Goal: Task Accomplishment & Management: Use online tool/utility

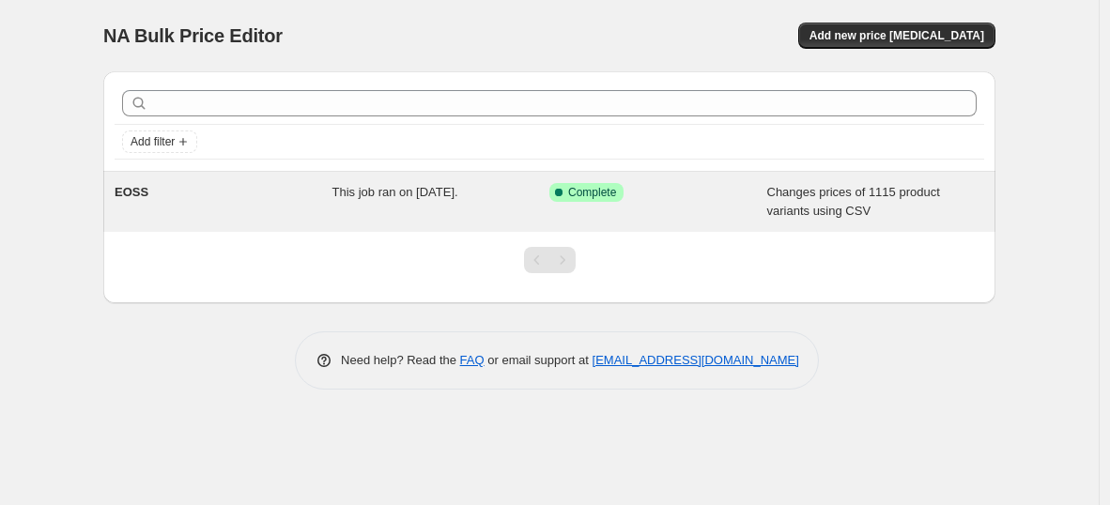
click at [342, 196] on span "This job ran on June 16, 2025." at bounding box center [395, 192] width 126 height 14
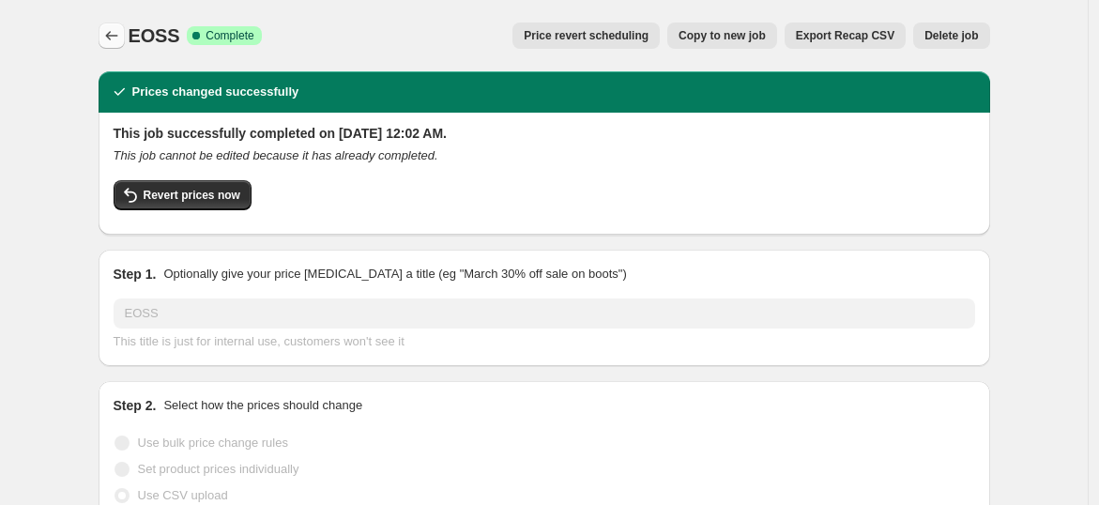
click at [120, 38] on icon "Price change jobs" at bounding box center [111, 35] width 19 height 19
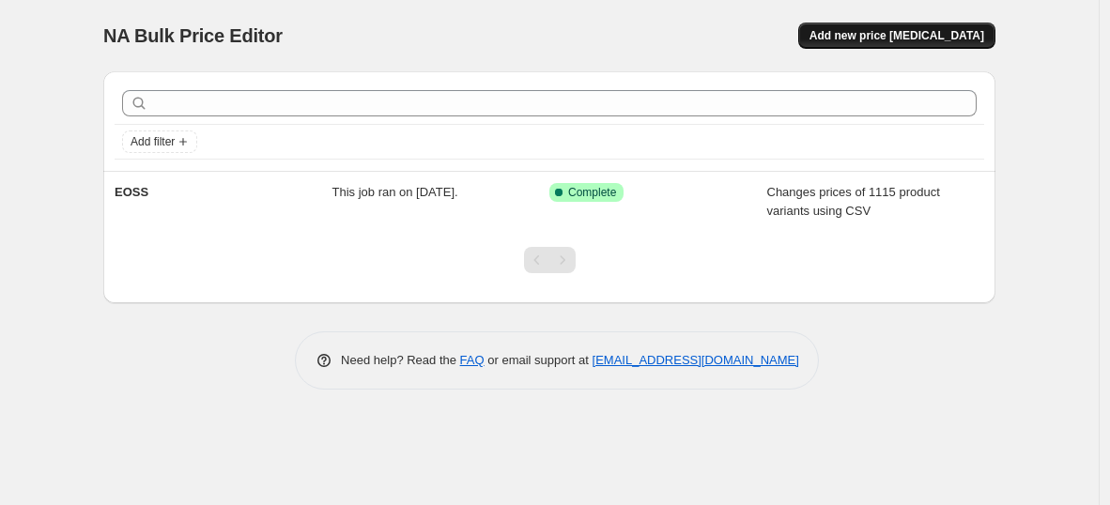
click at [865, 24] on button "Add new price change job" at bounding box center [896, 36] width 197 height 26
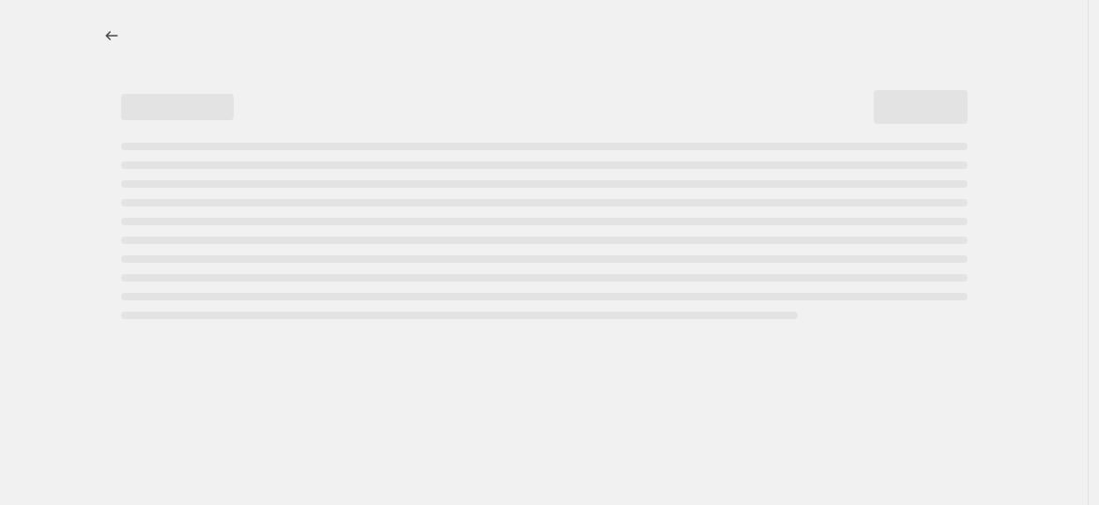
select select "percentage"
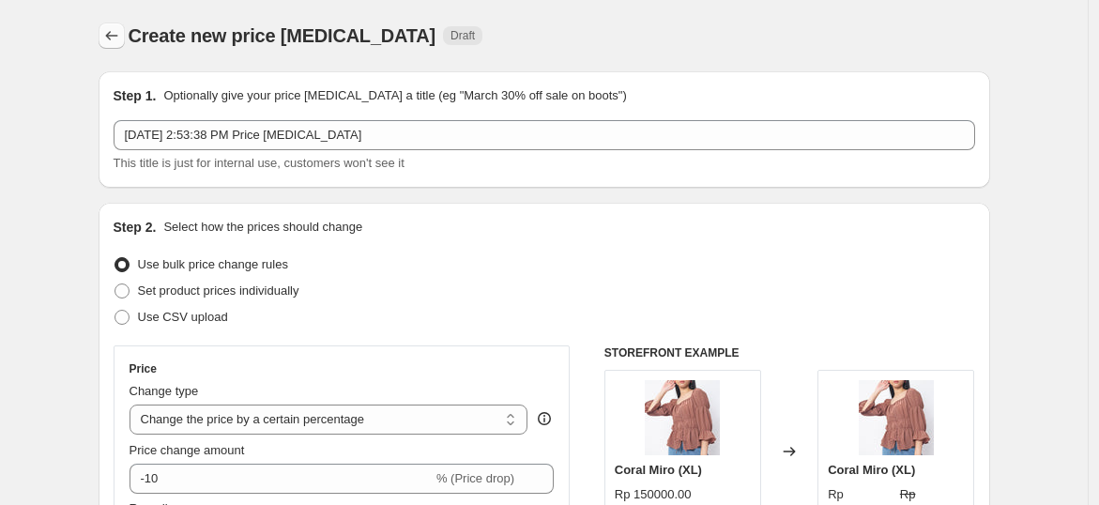
click at [115, 38] on icon "Price change jobs" at bounding box center [111, 35] width 19 height 19
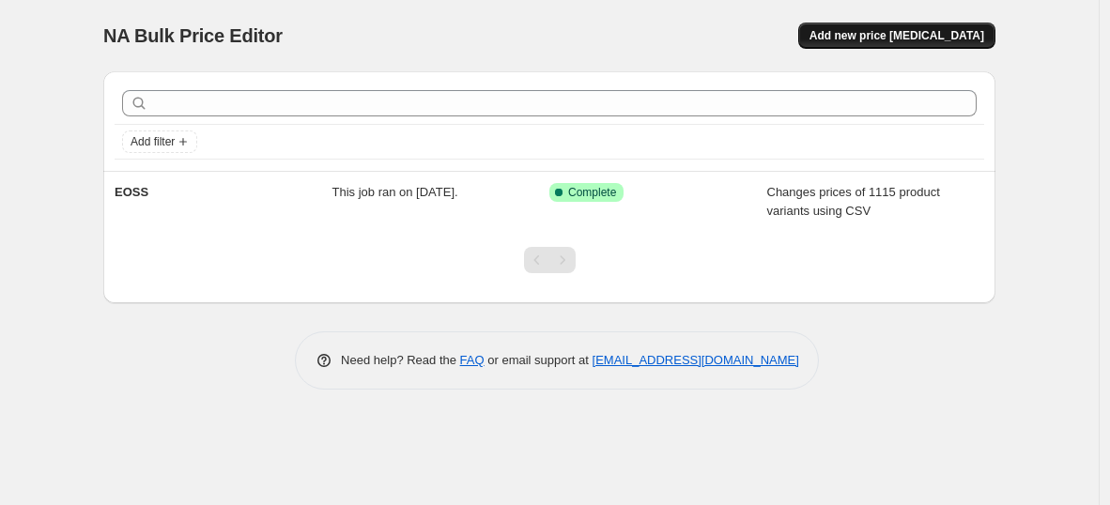
click at [912, 45] on button "Add new price change job" at bounding box center [896, 36] width 197 height 26
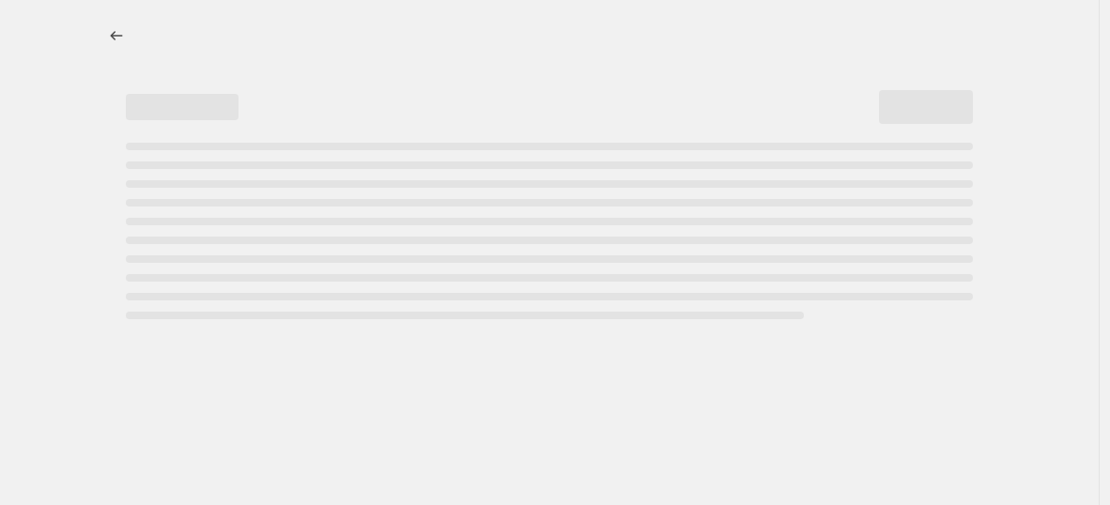
select select "percentage"
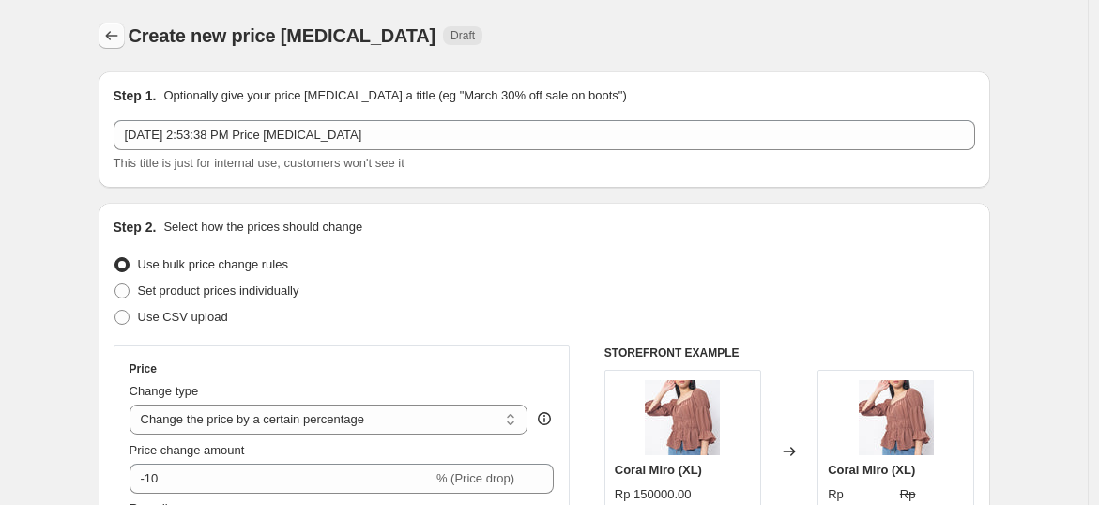
click at [121, 31] on icon "Price change jobs" at bounding box center [111, 35] width 19 height 19
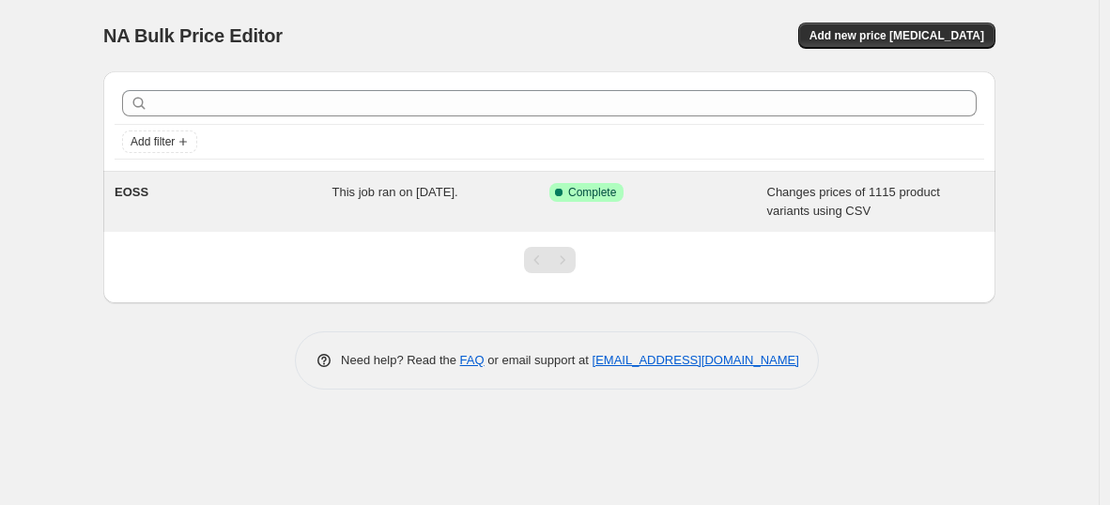
click at [252, 189] on div "EOSS" at bounding box center [224, 202] width 218 height 38
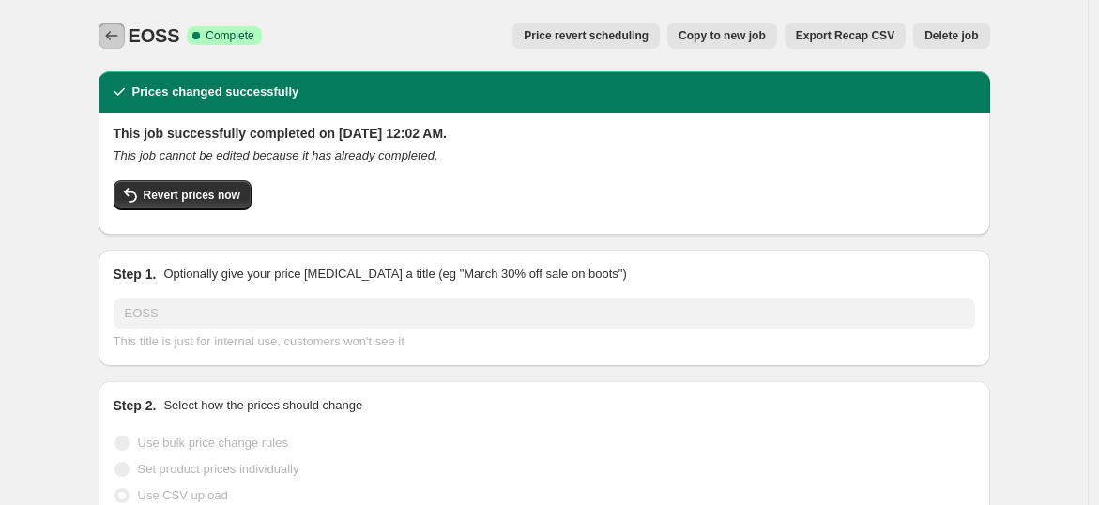
click at [115, 27] on icon "Price change jobs" at bounding box center [111, 35] width 19 height 19
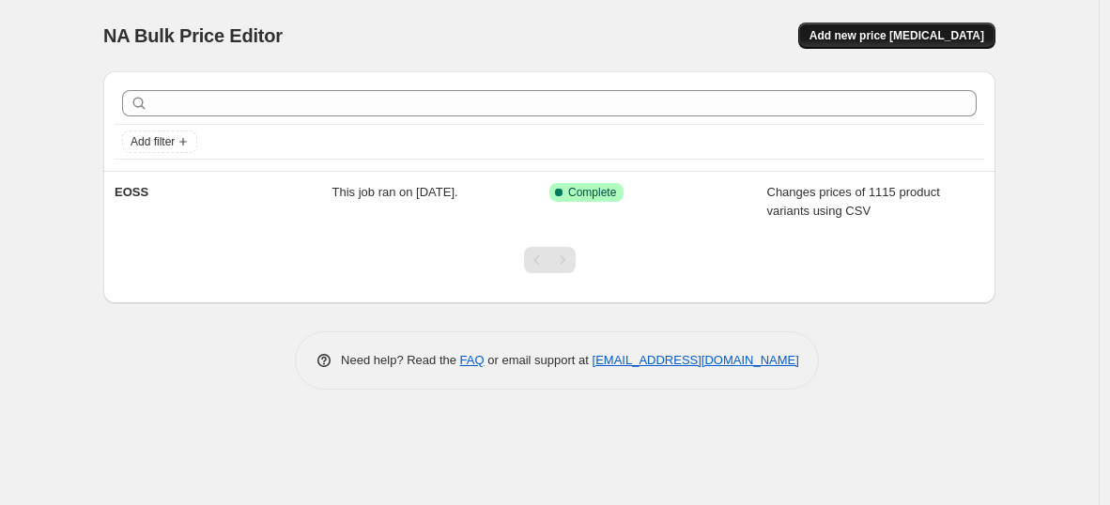
click at [951, 32] on span "Add new price change job" at bounding box center [896, 35] width 175 height 15
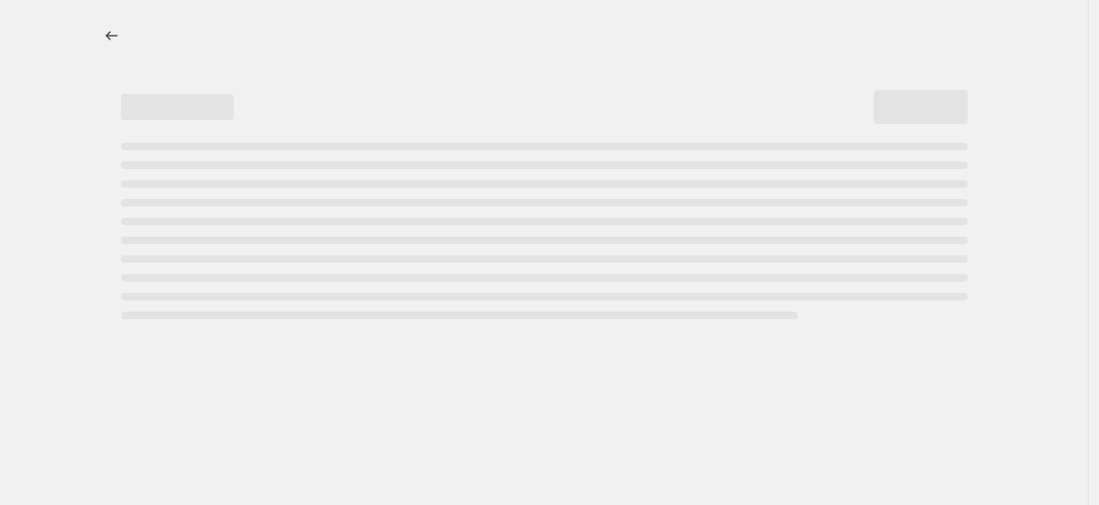
select select "percentage"
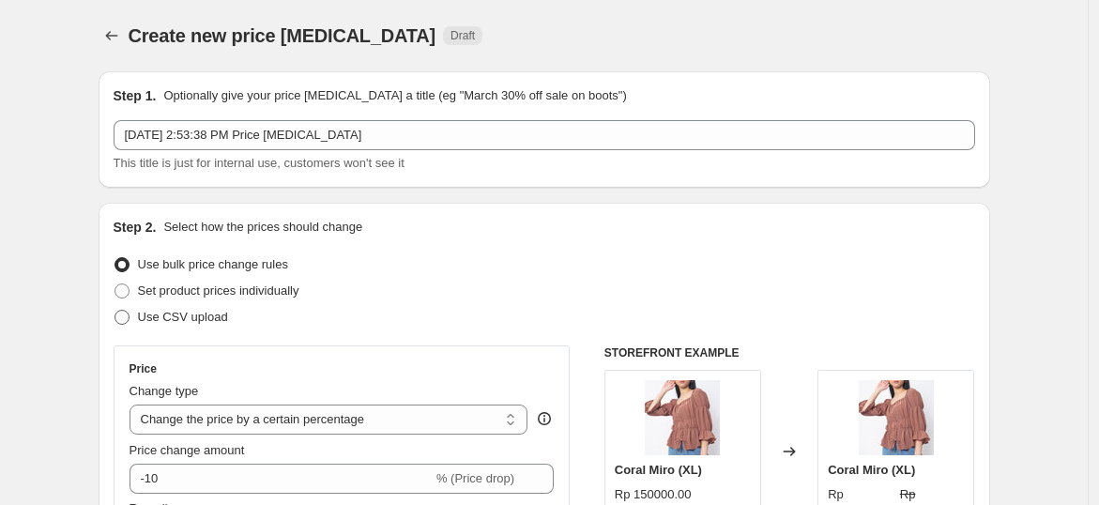
click at [217, 308] on span "Use CSV upload" at bounding box center [183, 317] width 90 height 19
click at [115, 310] on input "Use CSV upload" at bounding box center [115, 310] width 1 height 1
radio input "true"
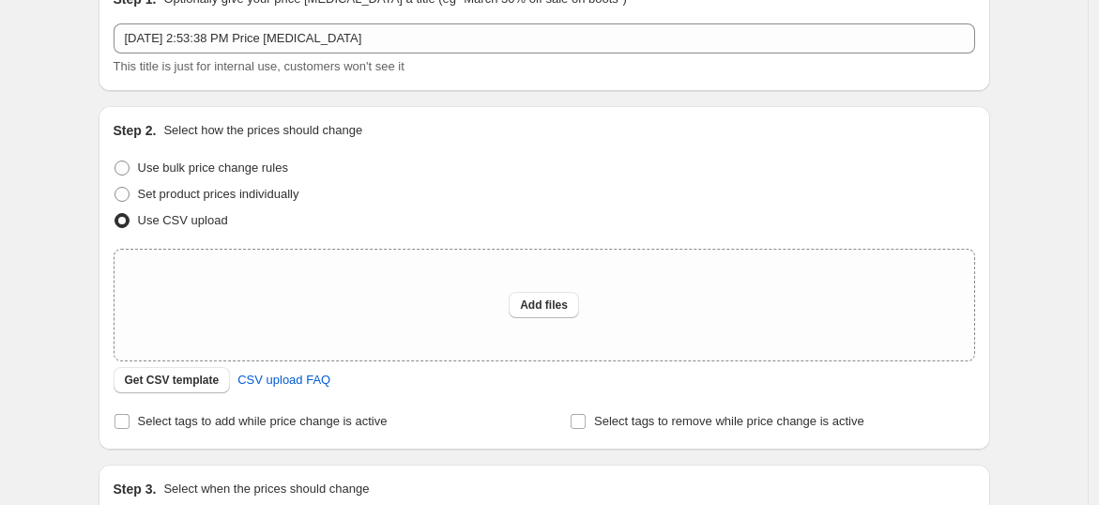
scroll to position [208, 0]
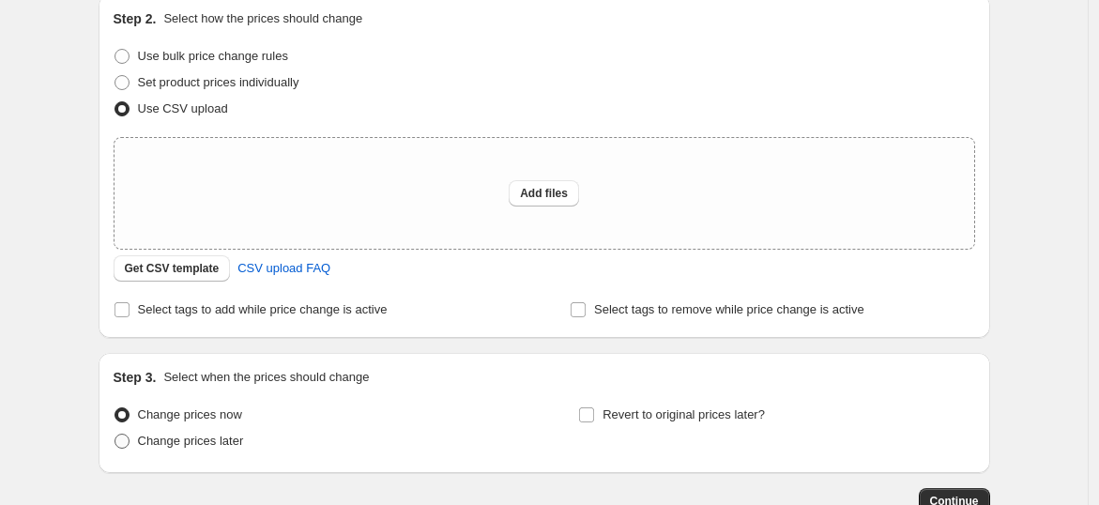
click at [172, 437] on span "Change prices later" at bounding box center [191, 441] width 106 height 14
click at [115, 435] on input "Change prices later" at bounding box center [115, 434] width 1 height 1
radio input "true"
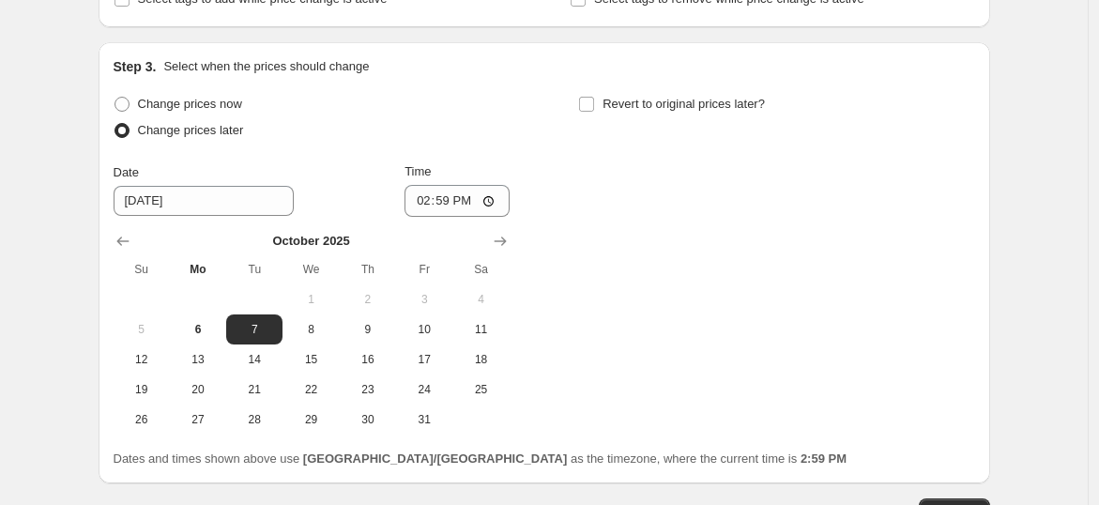
scroll to position [521, 0]
